Goal: Information Seeking & Learning: Find specific fact

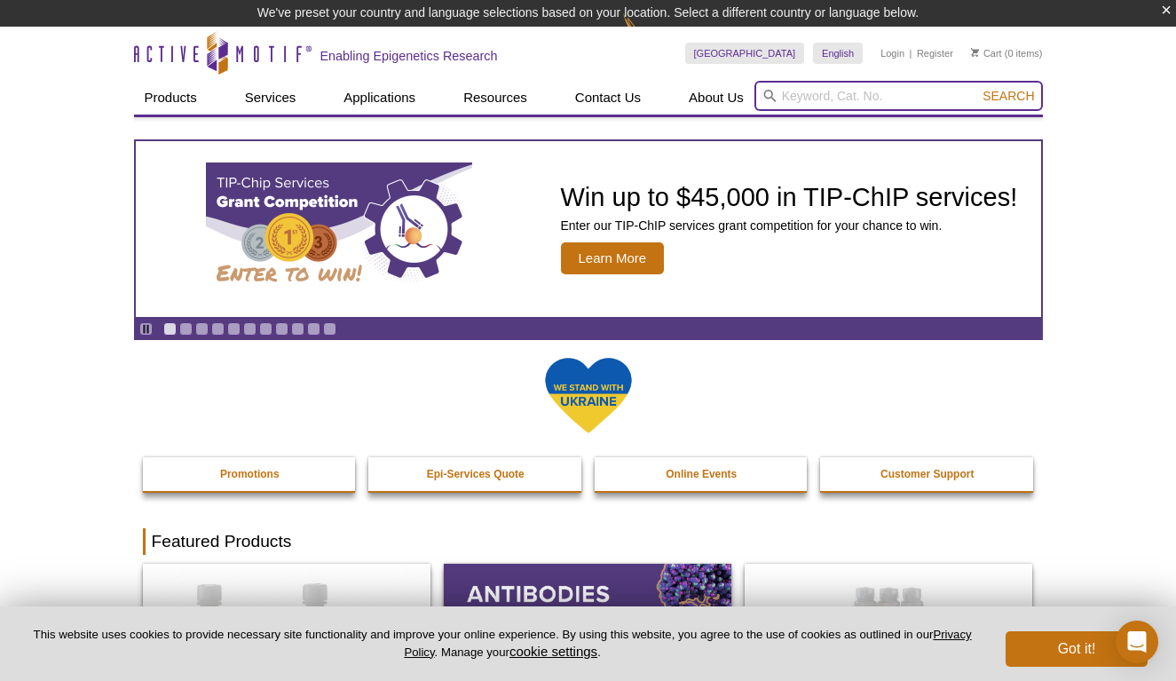
click at [832, 92] on input "search" at bounding box center [898, 96] width 288 height 30
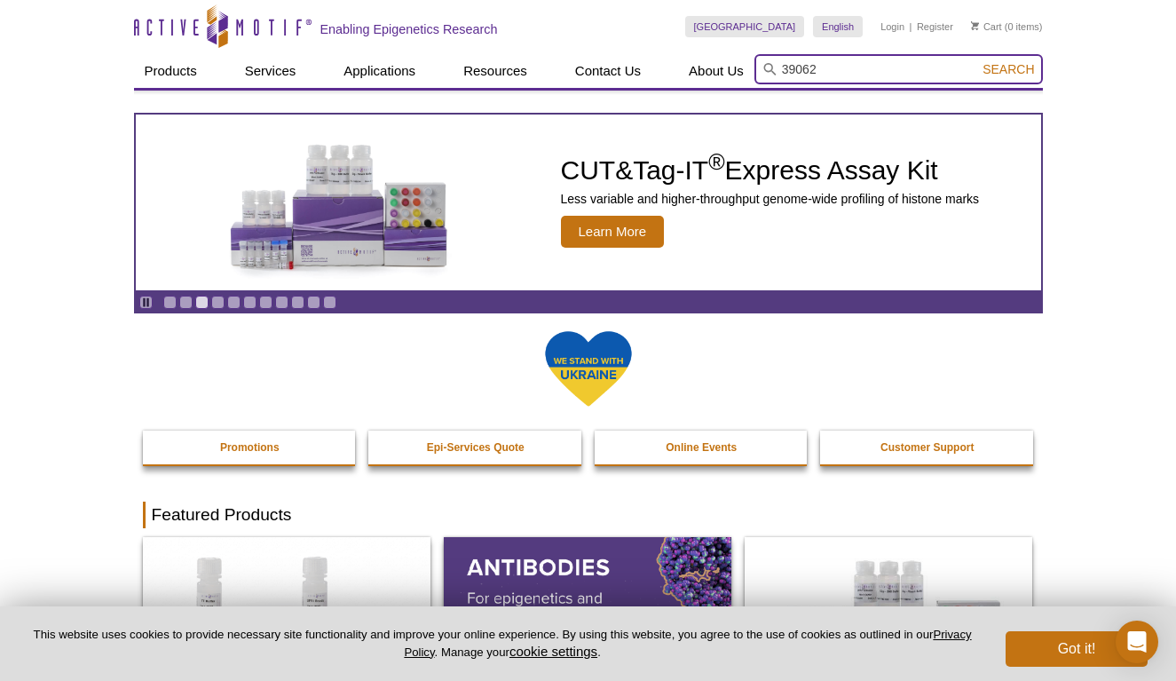
type input "39062"
click at [1009, 69] on button "Search" at bounding box center [1008, 69] width 62 height 16
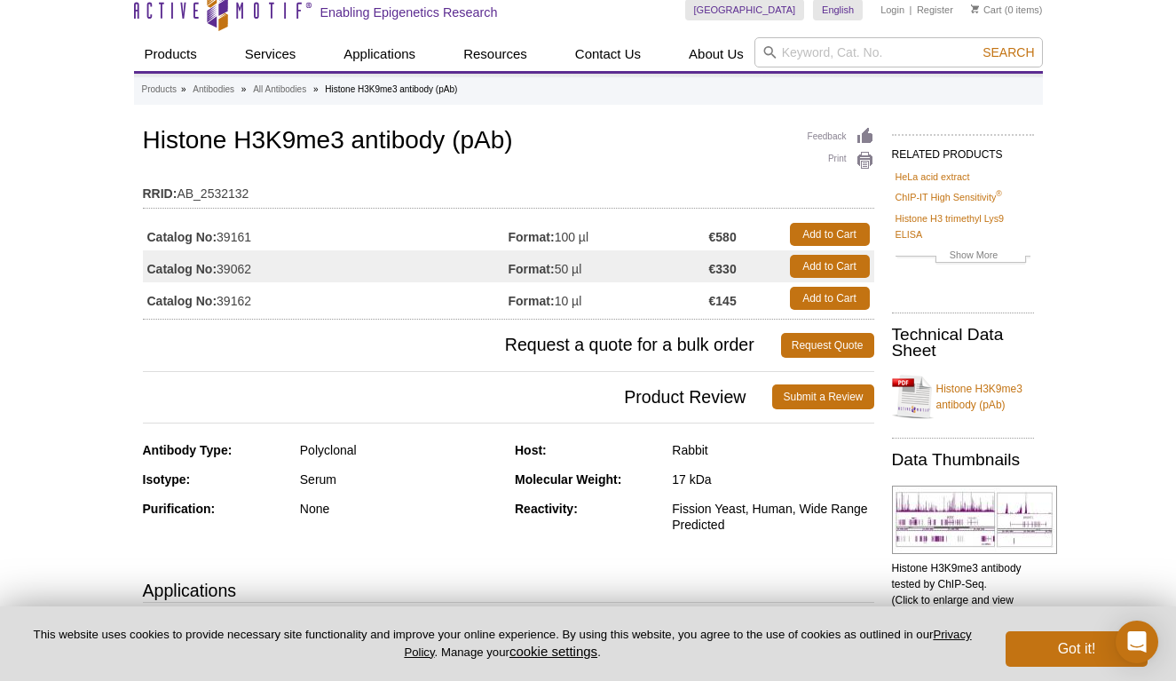
scroll to position [19, 0]
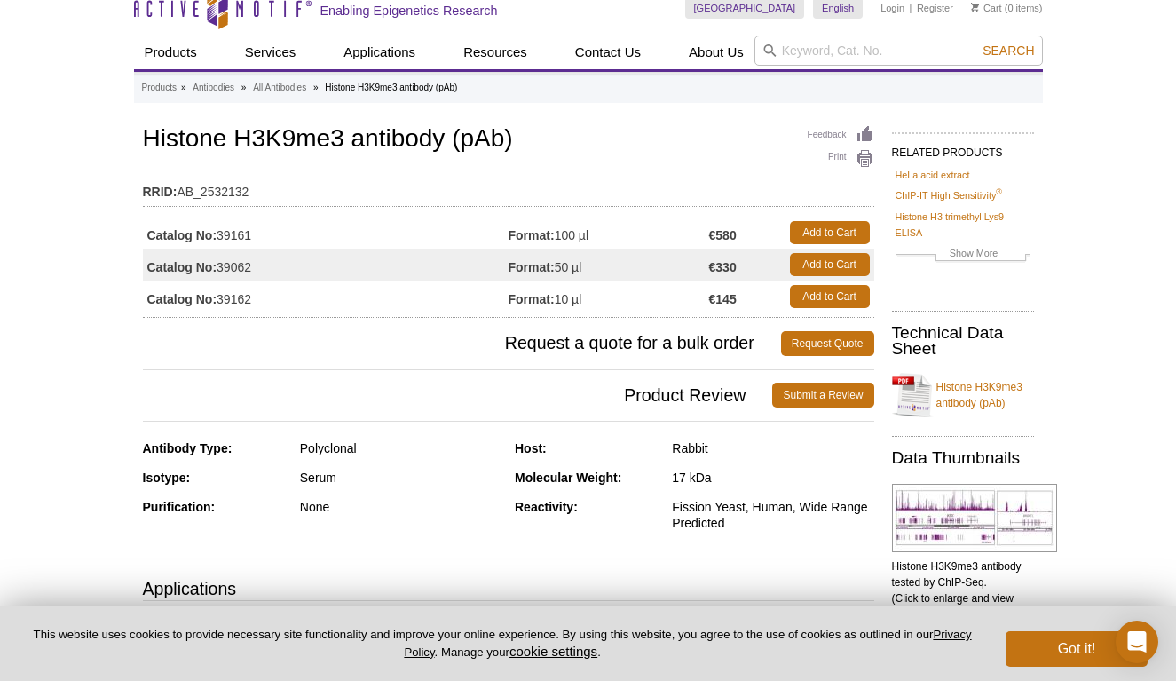
drag, startPoint x: 256, startPoint y: 264, endPoint x: 222, endPoint y: 264, distance: 33.7
click at [222, 264] on td "Catalog No: 39062" at bounding box center [326, 264] width 366 height 32
copy td "39062"
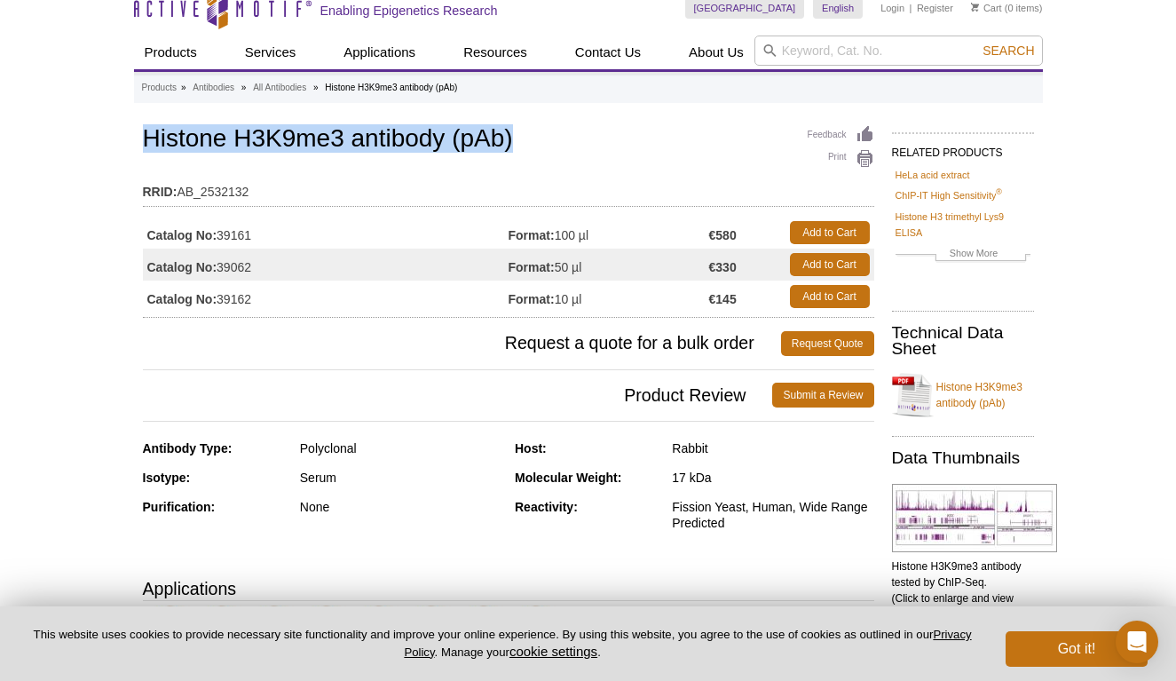
drag, startPoint x: 512, startPoint y: 143, endPoint x: 142, endPoint y: 138, distance: 370.1
click at [143, 138] on h1 "Histone H3K9me3 antibody (pAb)" at bounding box center [508, 140] width 731 height 30
copy h1 "Histone H3K9me3 antibody (pAb)"
click at [903, 52] on input "search" at bounding box center [898, 50] width 288 height 30
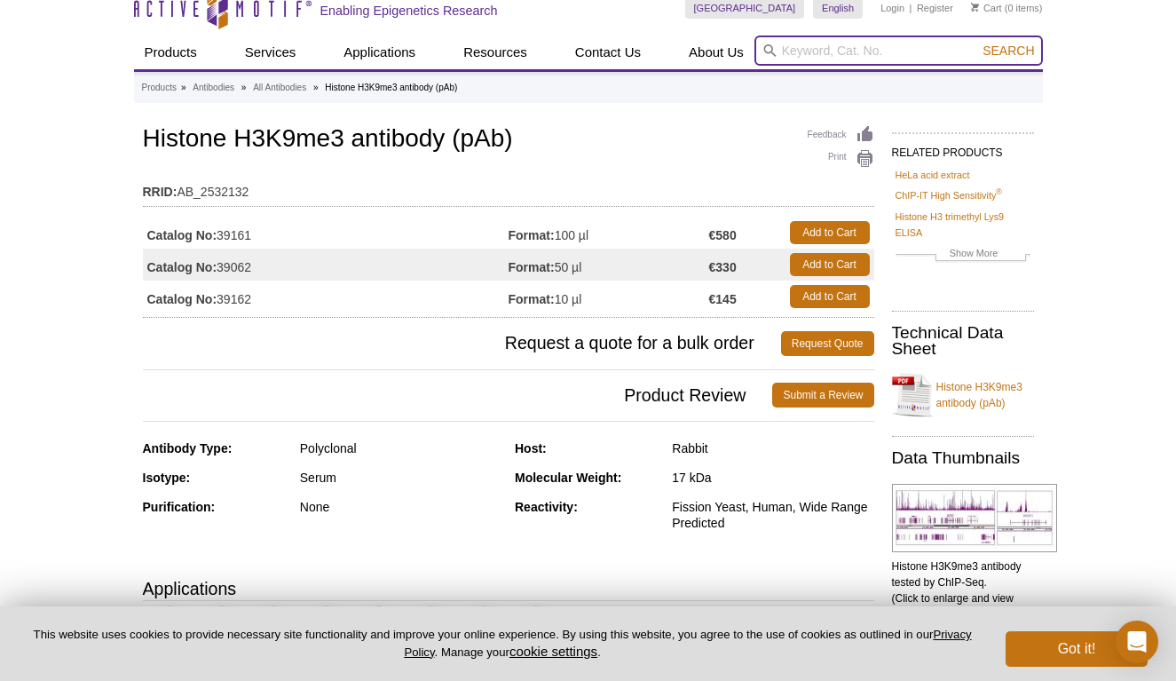
paste input "91397"
type input "91397"
click at [1009, 51] on button "Search" at bounding box center [1008, 51] width 62 height 16
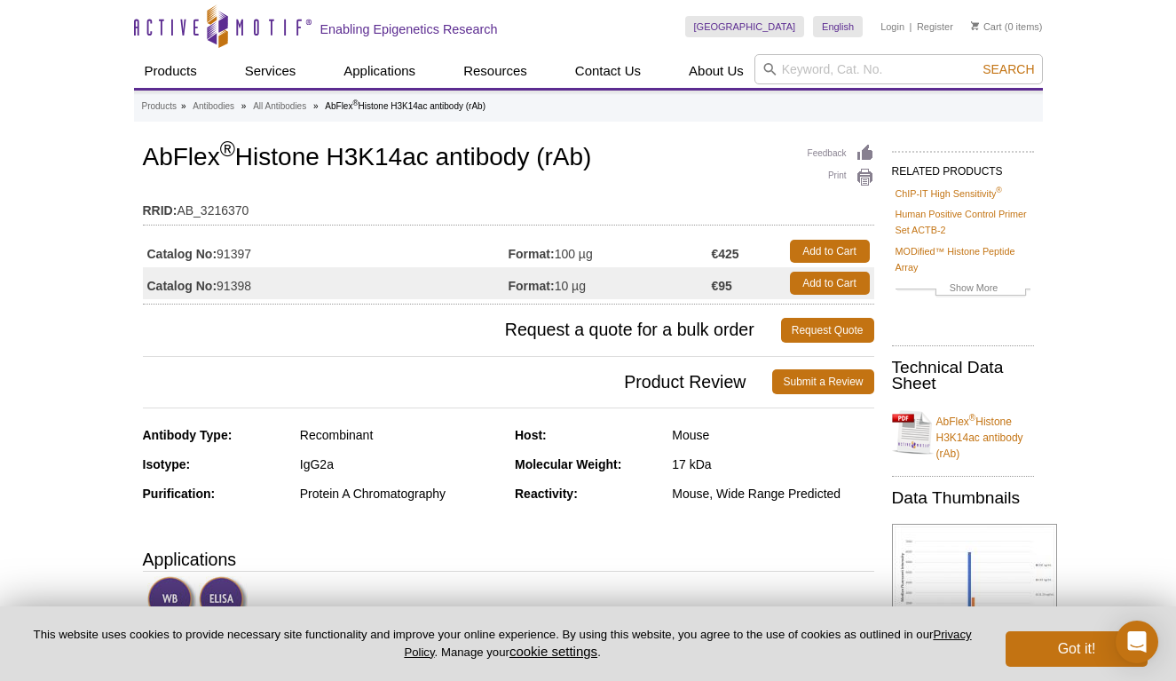
drag, startPoint x: 601, startPoint y: 155, endPoint x: 146, endPoint y: 152, distance: 455.3
click at [146, 152] on h1 "AbFlex ® Histone H3K14ac antibody (rAb)" at bounding box center [508, 159] width 731 height 30
copy h1 "AbFlex ® Histone H3K14ac antibody (rAb)"
click at [805, 68] on input "search" at bounding box center [898, 69] width 288 height 30
paste input "39131"
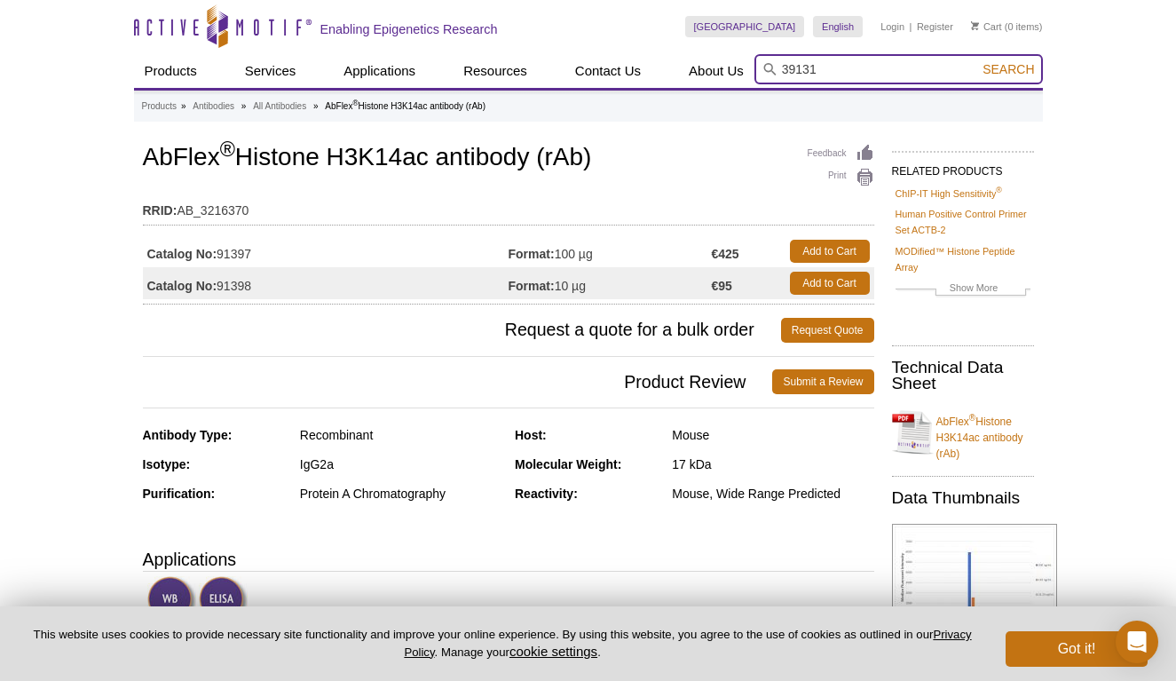
type input "39131"
click at [1009, 69] on button "Search" at bounding box center [1008, 69] width 62 height 16
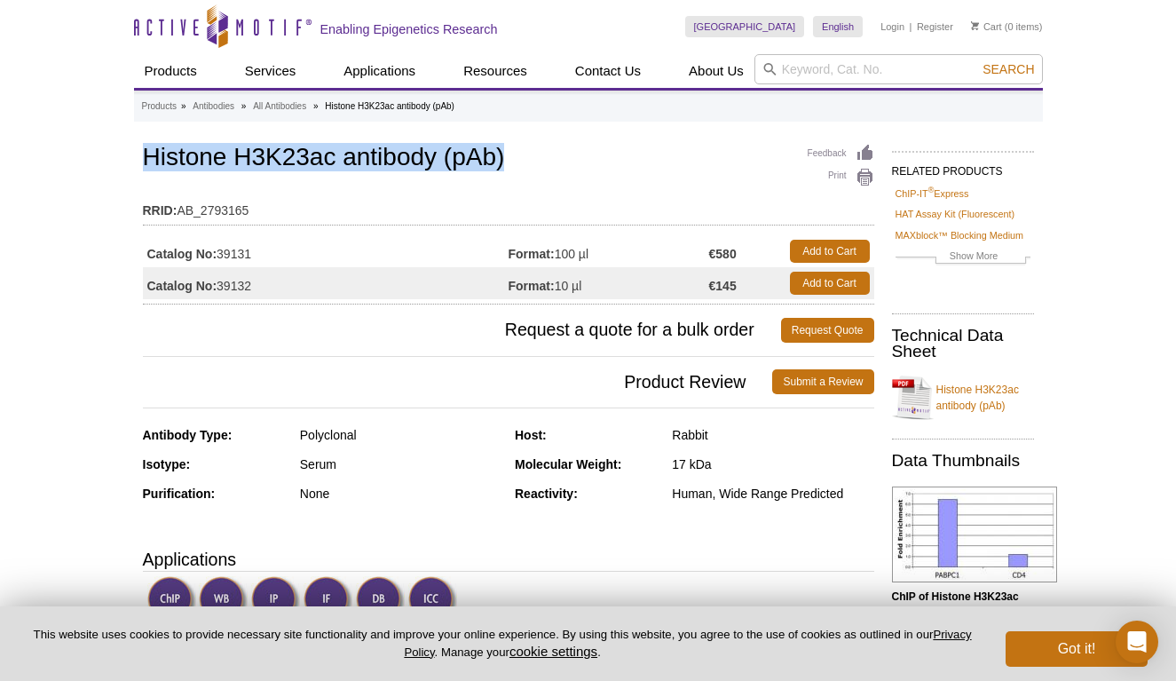
drag, startPoint x: 506, startPoint y: 158, endPoint x: 144, endPoint y: 162, distance: 362.1
click at [145, 162] on h1 "Histone H3K23ac antibody (pAb)" at bounding box center [508, 159] width 731 height 30
copy h1 "Histone H3K23ac antibody (pAb)"
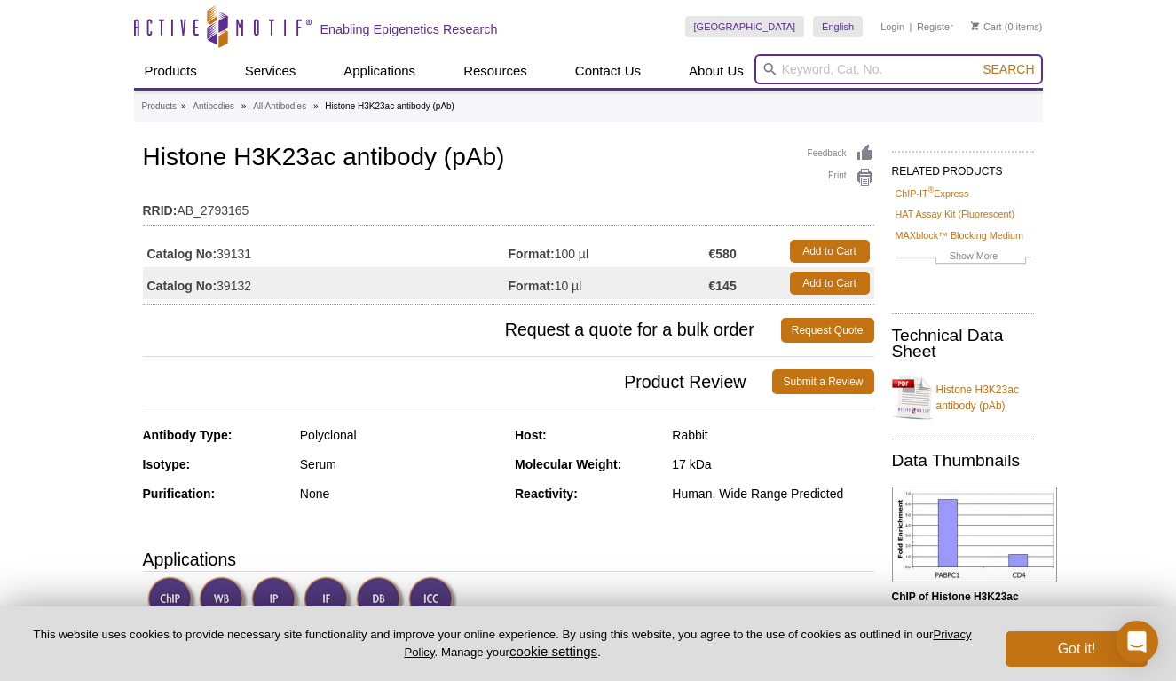
click at [874, 69] on input "search" at bounding box center [898, 69] width 288 height 30
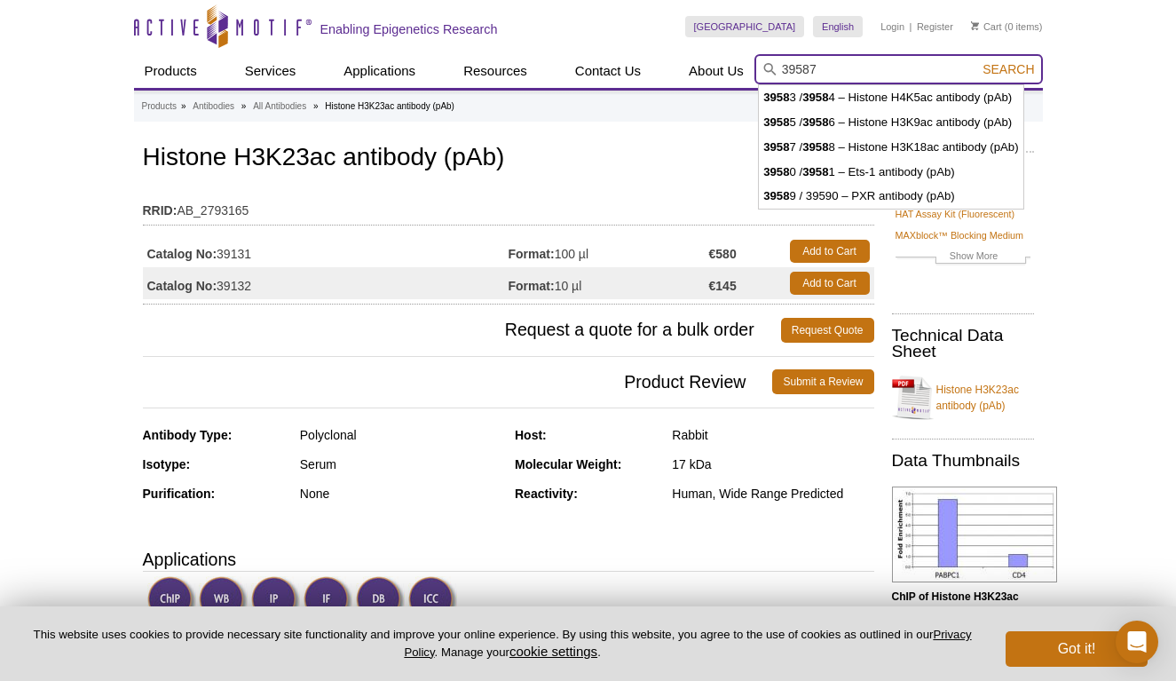
type input "39587"
click at [1009, 69] on button "Search" at bounding box center [1008, 69] width 62 height 16
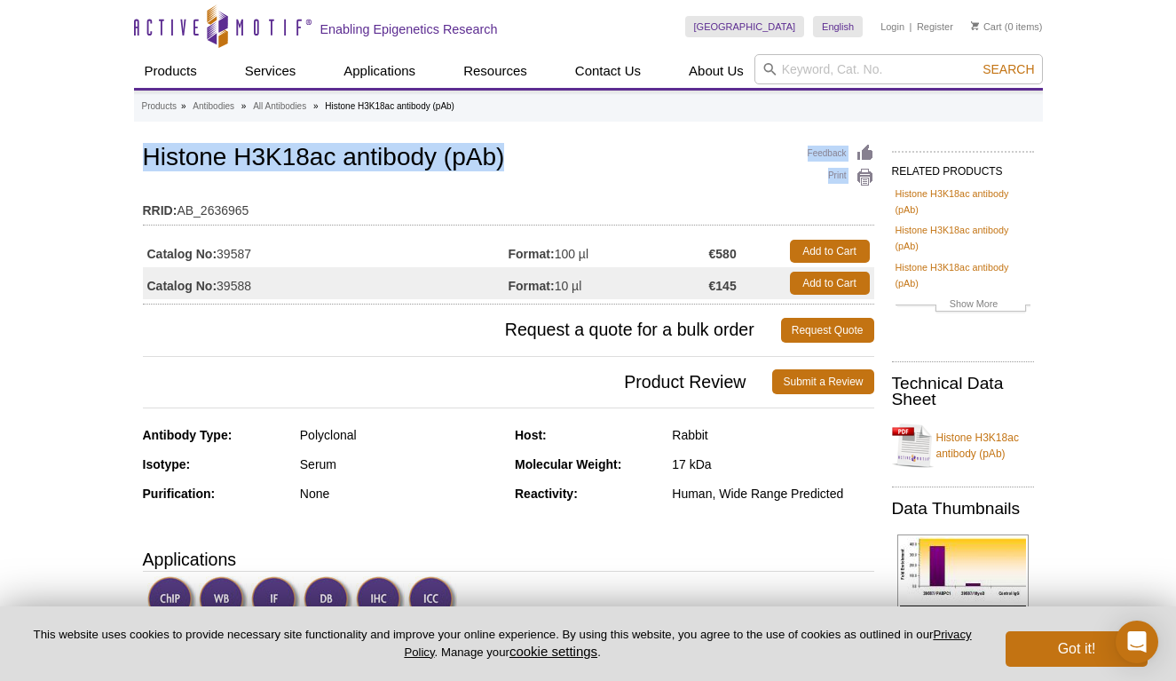
drag, startPoint x: 506, startPoint y: 162, endPoint x: 140, endPoint y: 157, distance: 365.7
copy div "Feedback Print Histone H3K18ac antibody (pAb)"
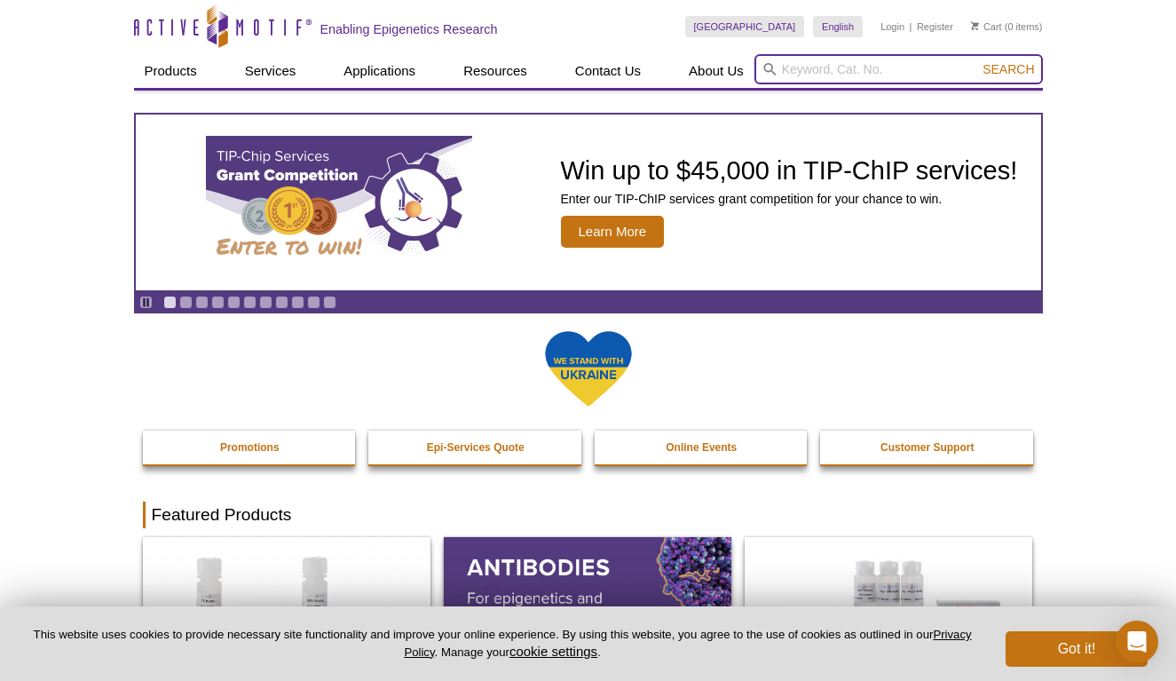
click at [898, 71] on input "search" at bounding box center [898, 69] width 288 height 30
type input "91124"
click at [1009, 69] on button "Search" at bounding box center [1008, 69] width 62 height 16
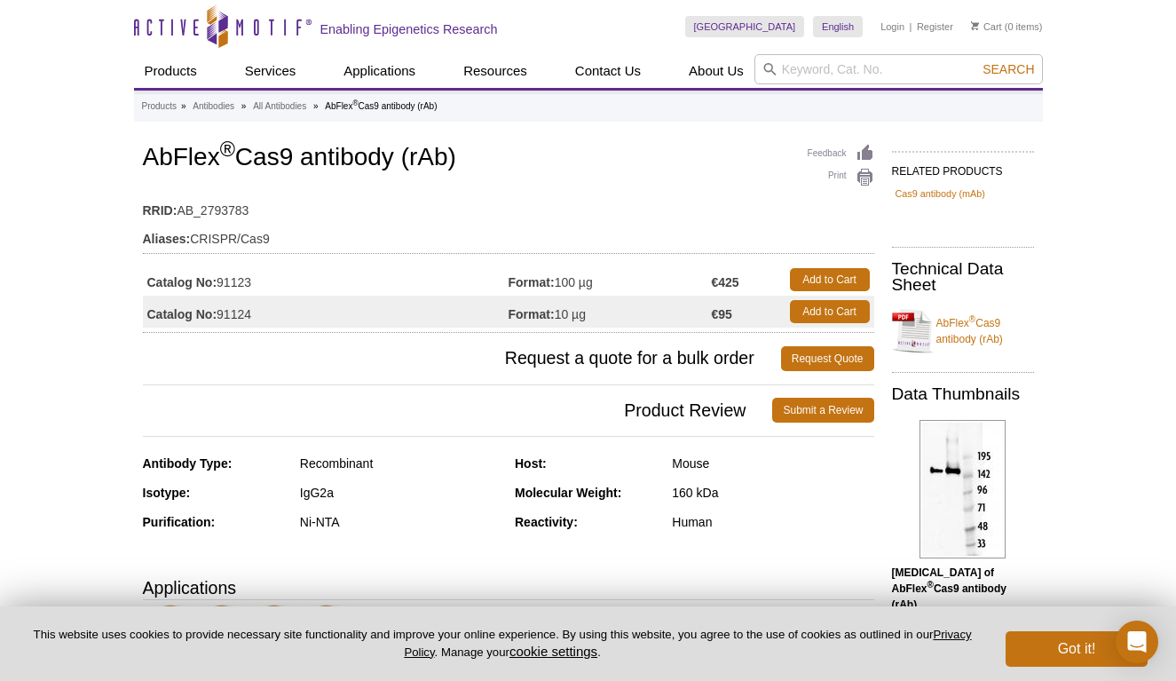
drag, startPoint x: 467, startPoint y: 154, endPoint x: 136, endPoint y: 152, distance: 331.0
copy div "Feedback Print AbFlex ® Cas9 antibody (rAb)"
click at [460, 162] on h1 "AbFlex ® Cas9 antibody (rAb)" at bounding box center [508, 159] width 731 height 30
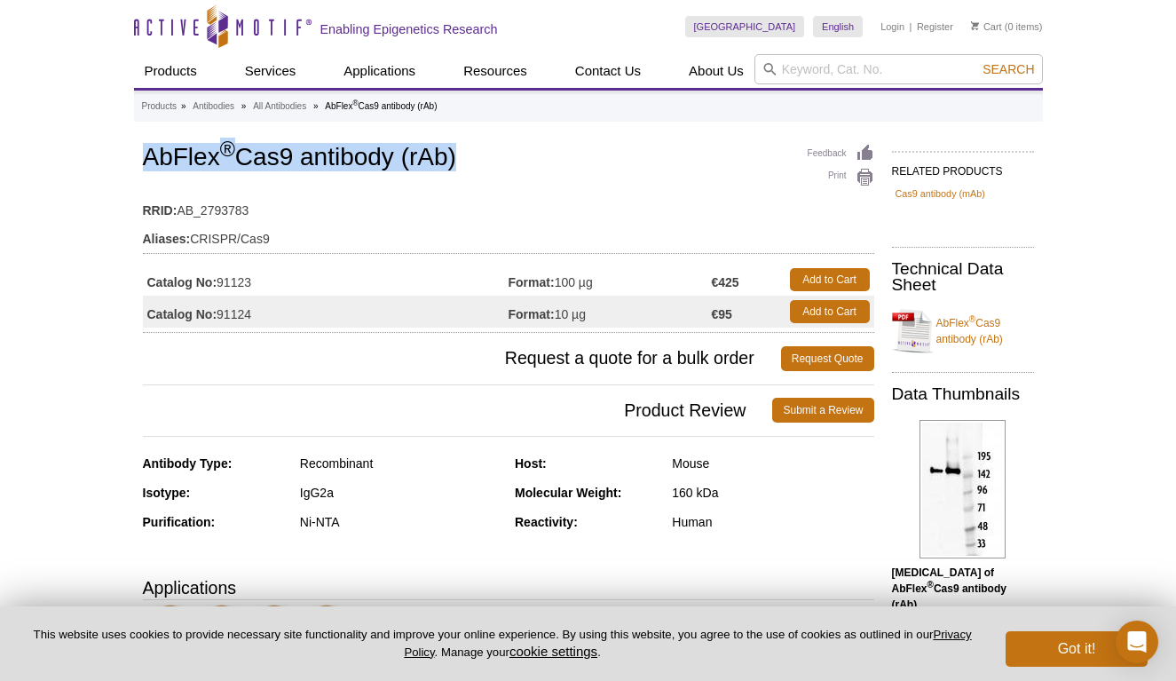
drag, startPoint x: 460, startPoint y: 162, endPoint x: 163, endPoint y: 158, distance: 296.4
click at [163, 158] on h1 "AbFlex ® Cas9 antibody (rAb)" at bounding box center [508, 159] width 731 height 30
click at [507, 153] on h1 "AbFlex ® Cas9 antibody (rAb)" at bounding box center [508, 159] width 731 height 30
click at [465, 154] on h1 "AbFlex ® Cas9 antibody (rAb)" at bounding box center [508, 159] width 731 height 30
click at [461, 156] on h1 "AbFlex ® Cas9 antibody (rAb)" at bounding box center [508, 159] width 731 height 30
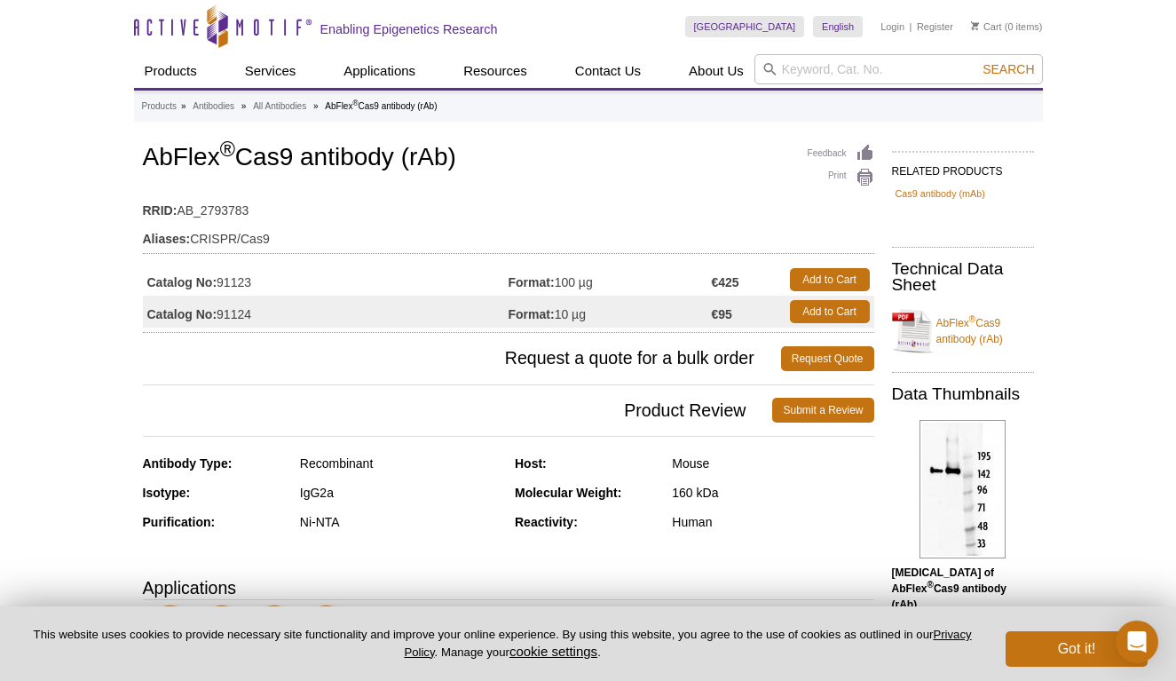
drag, startPoint x: 460, startPoint y: 156, endPoint x: 146, endPoint y: 164, distance: 314.3
click at [146, 164] on h1 "AbFlex ® Cas9 antibody (rAb)" at bounding box center [508, 159] width 731 height 30
copy h1 "AbFlex ® Cas9 antibody (rAb)"
